Goal: Task Accomplishment & Management: Complete application form

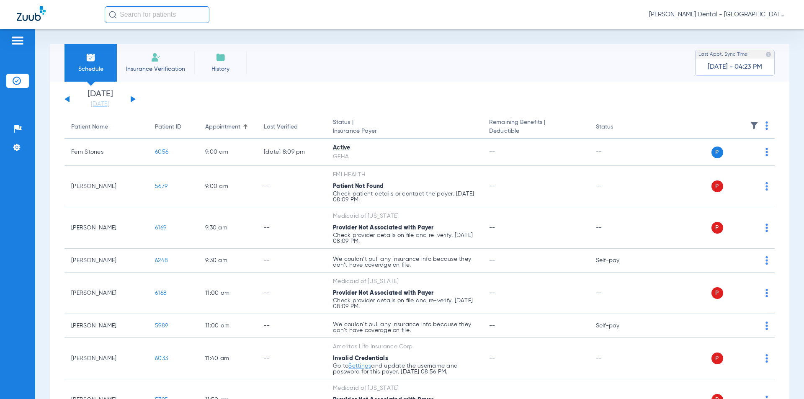
click at [160, 67] on span "Insurance Verification" at bounding box center [155, 69] width 65 height 8
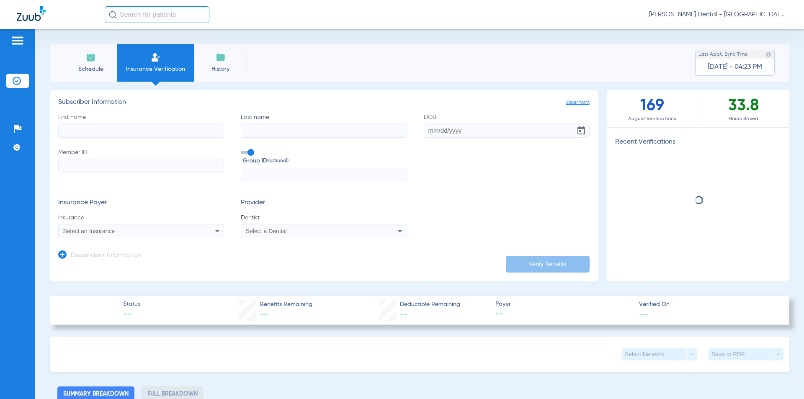
click at [132, 135] on input "First name" at bounding box center [141, 131] width 166 height 14
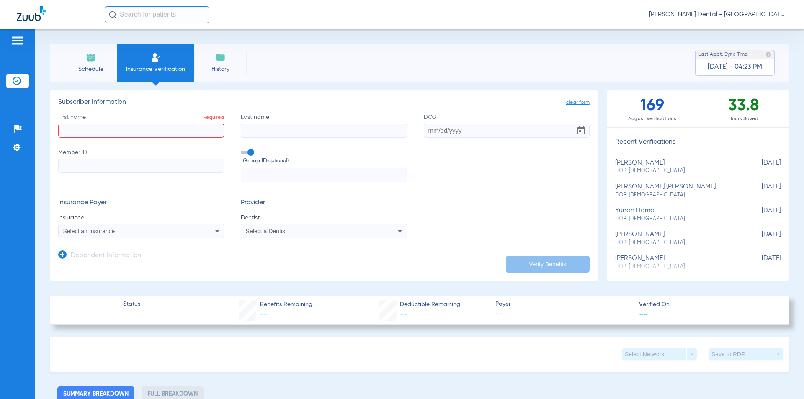
drag, startPoint x: 153, startPoint y: 142, endPoint x: 146, endPoint y: 124, distance: 19.6
click at [153, 139] on div "First name Required Last name DOB Member ID Group ID (optional)" at bounding box center [323, 148] width 531 height 70
click at [133, 134] on input "First name Required" at bounding box center [141, 131] width 166 height 14
type input "[PERSON_NAME]"
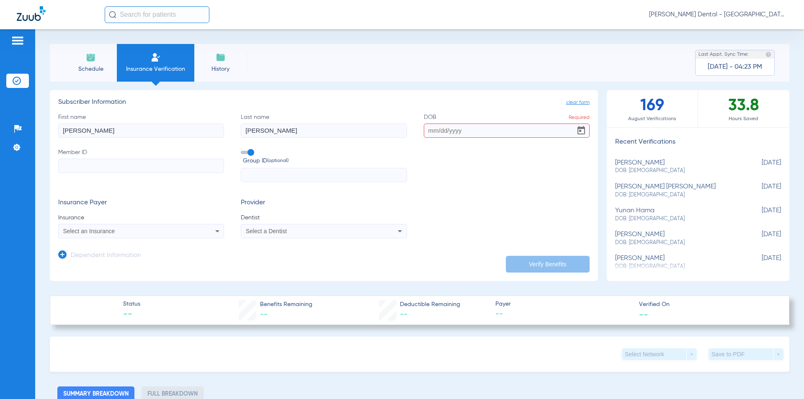
drag, startPoint x: 199, startPoint y: 131, endPoint x: -273, endPoint y: 123, distance: 472.1
click at [0, 123] on html "[PERSON_NAME] Dental - West Jordan Patients Insurance Verification Setup Help C…" at bounding box center [402, 199] width 804 height 399
type input "Jacty"
drag, startPoint x: 312, startPoint y: 143, endPoint x: 289, endPoint y: 144, distance: 22.7
click at [289, 144] on div "First name Jacty Last name [PERSON_NAME] DOB Required Member ID Group ID (optio…" at bounding box center [323, 148] width 531 height 70
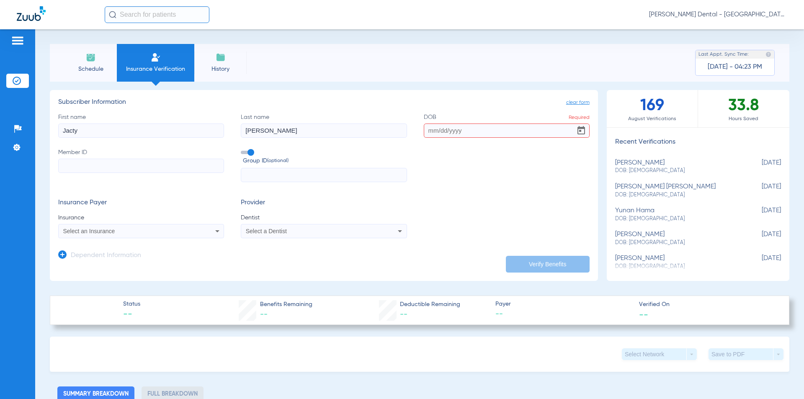
drag, startPoint x: 289, startPoint y: 133, endPoint x: 214, endPoint y: 137, distance: 75.1
click at [214, 137] on div "First name Jacty Last name [PERSON_NAME] DOB Required Member ID Group ID (optio…" at bounding box center [323, 148] width 531 height 70
click at [434, 132] on input "DOB Required" at bounding box center [507, 131] width 166 height 14
type input "[DATE]"
